Goal: Navigation & Orientation: Find specific page/section

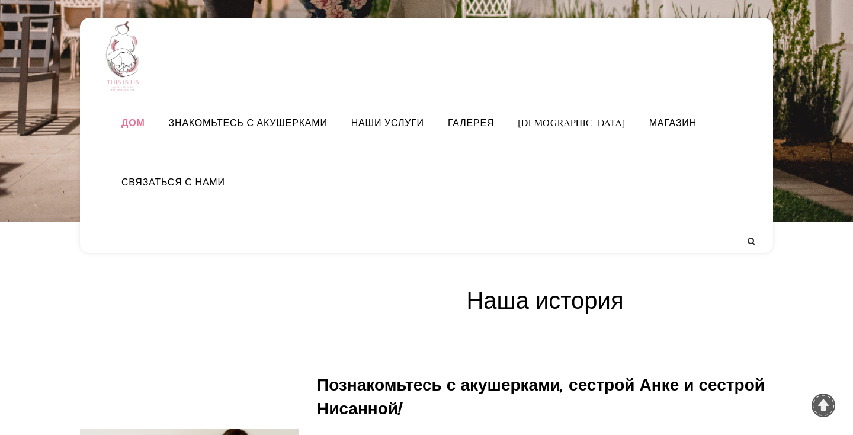
scroll to position [380, 0]
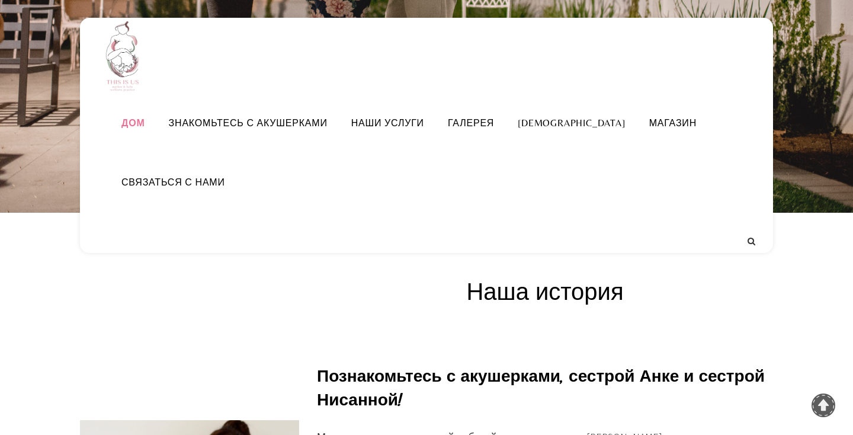
click at [472, 107] on div "**********" at bounding box center [426, 135] width 693 height 235
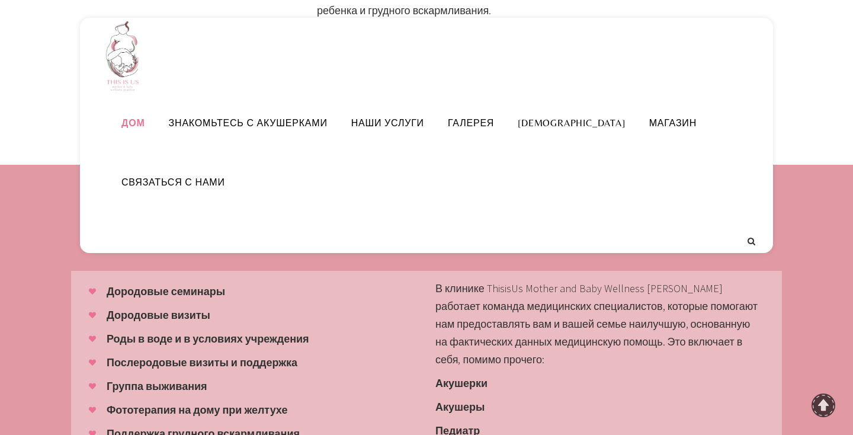
scroll to position [1007, 0]
click at [411, 129] on font "Наши услуги" at bounding box center [387, 122] width 73 height 11
click at [407, 129] on font "Наши услуги" at bounding box center [387, 122] width 73 height 11
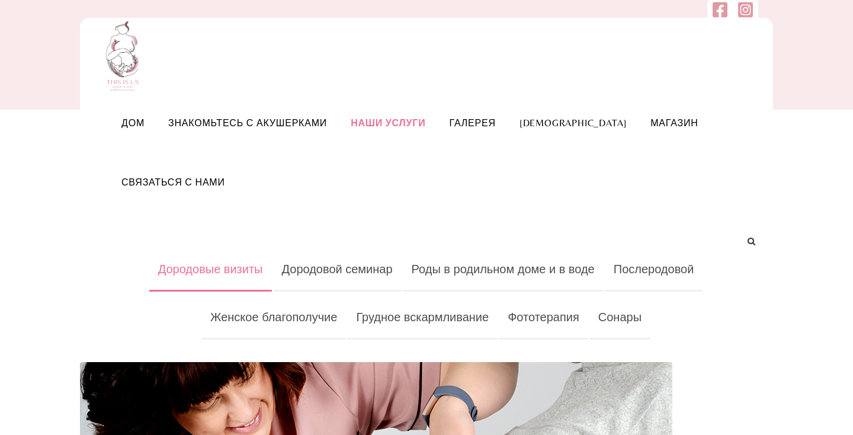
click at [395, 129] on font "Наши услуги" at bounding box center [388, 122] width 75 height 11
